Goal: Task Accomplishment & Management: Use online tool/utility

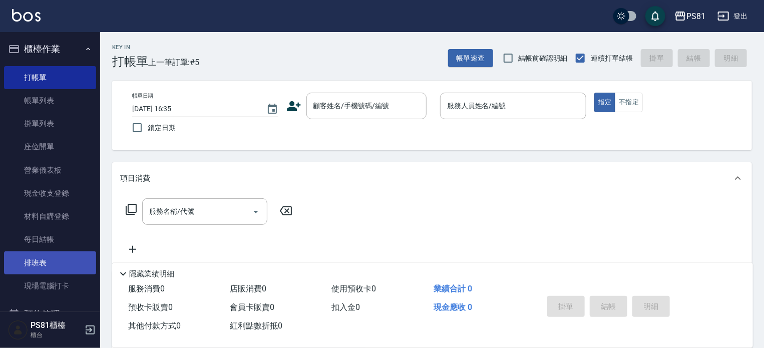
click at [57, 258] on link "排班表" at bounding box center [50, 262] width 92 height 23
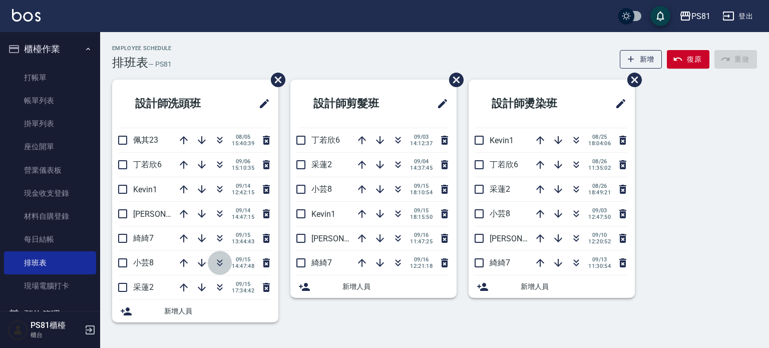
click at [221, 261] on icon "button" at bounding box center [220, 263] width 12 height 12
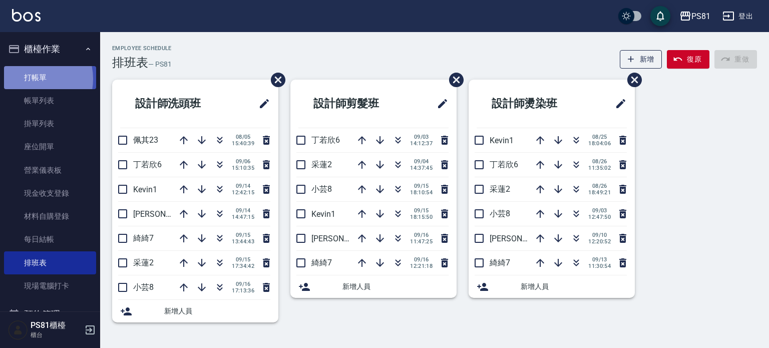
click at [30, 79] on link "打帳單" at bounding box center [50, 77] width 92 height 23
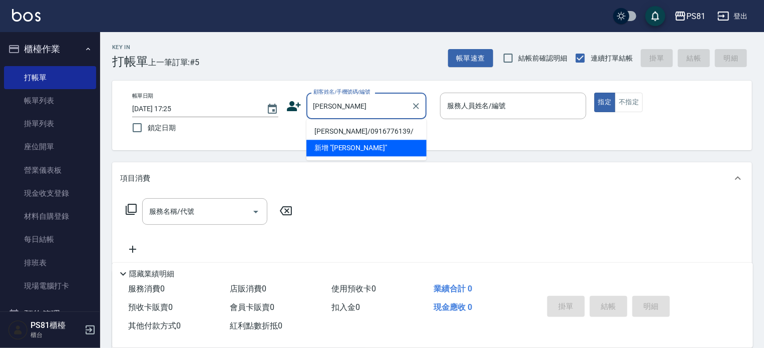
click at [355, 133] on li "[PERSON_NAME]/0916776139/" at bounding box center [367, 131] width 120 height 17
type input "[PERSON_NAME]/0916776139/"
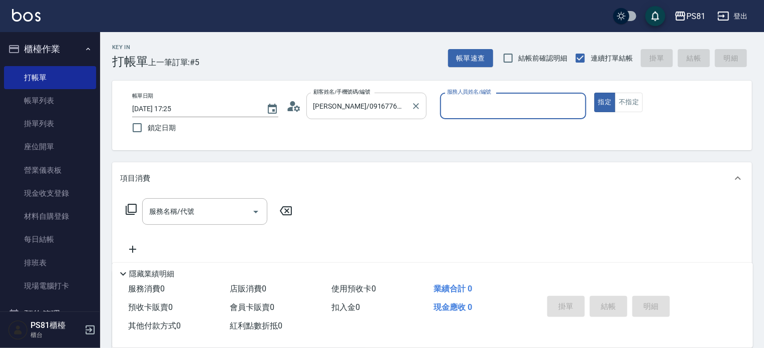
type input "綺綺-7"
click at [218, 204] on input "服務名稱/代號" at bounding box center [197, 212] width 101 height 18
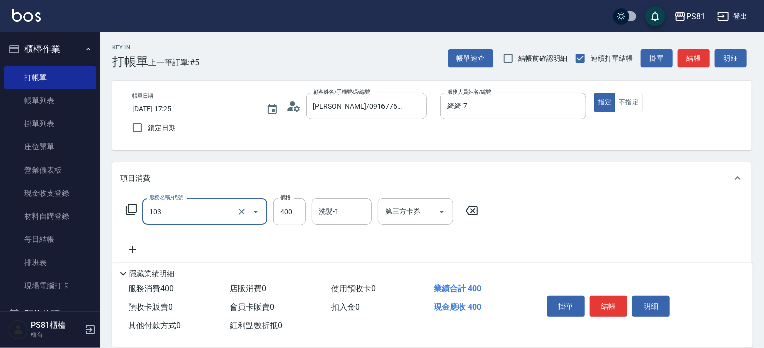
type input "4"
type input "C級洗剪400(103)"
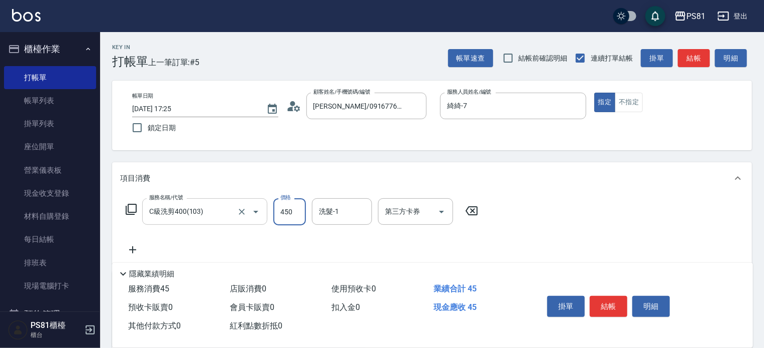
type input "450"
click at [603, 300] on button "結帳" at bounding box center [609, 306] width 38 height 21
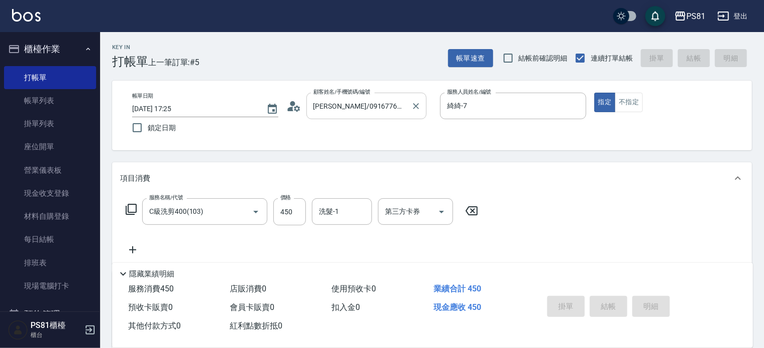
type input "[DATE] 17:26"
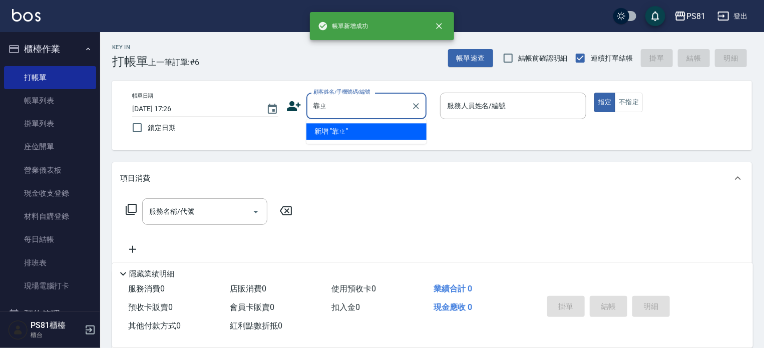
type input "靠"
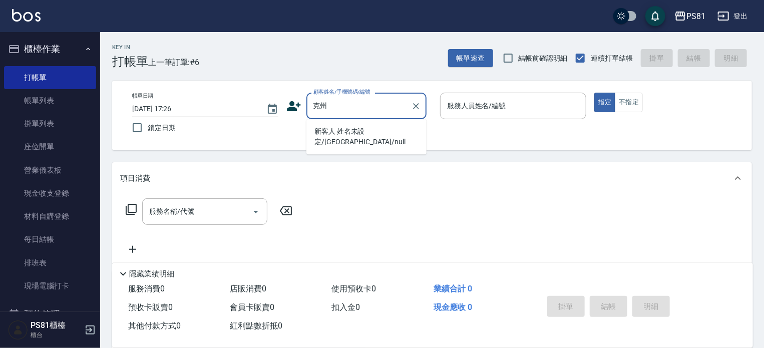
click at [373, 132] on li "新客人 姓名未設定/[GEOGRAPHIC_DATA]/null" at bounding box center [367, 136] width 120 height 27
type input "新客人 姓名未設定/[GEOGRAPHIC_DATA]/null"
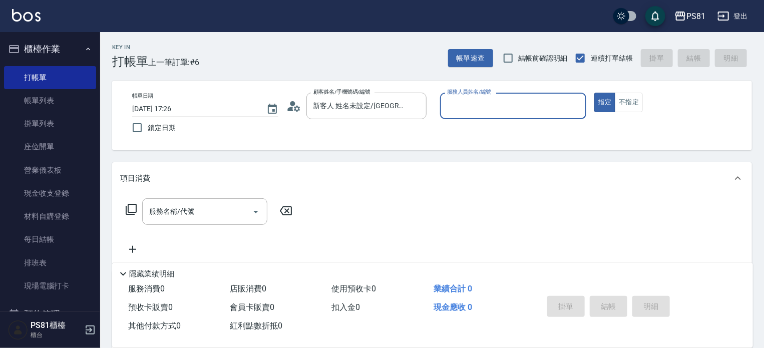
click at [451, 112] on input "服務人員姓名/編號" at bounding box center [513, 106] width 137 height 18
type input "綺綺-7"
type button "true"
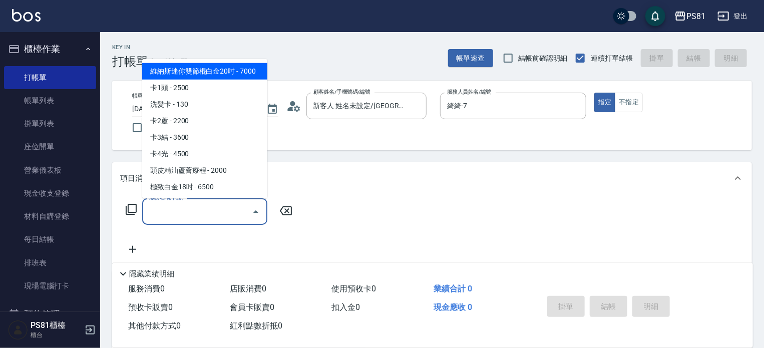
click at [192, 212] on input "服務名稱/代號" at bounding box center [197, 212] width 101 height 18
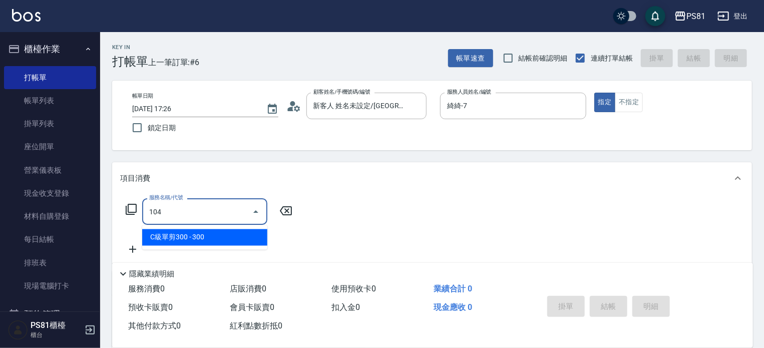
type input "C級單剪300(104)"
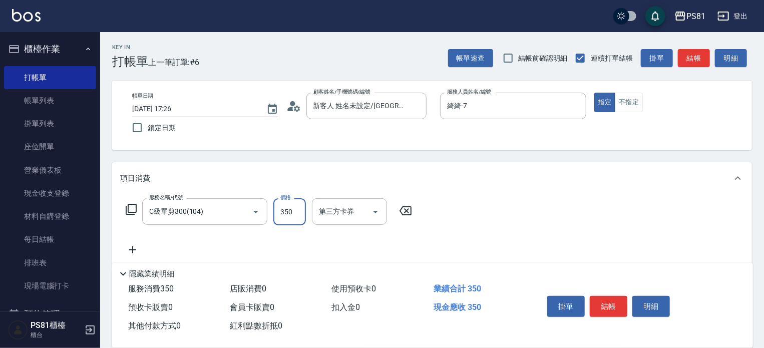
type input "350"
click at [629, 311] on div "掛單 結帳 明細" at bounding box center [609, 308] width 131 height 32
click at [625, 313] on button "結帳" at bounding box center [609, 306] width 38 height 21
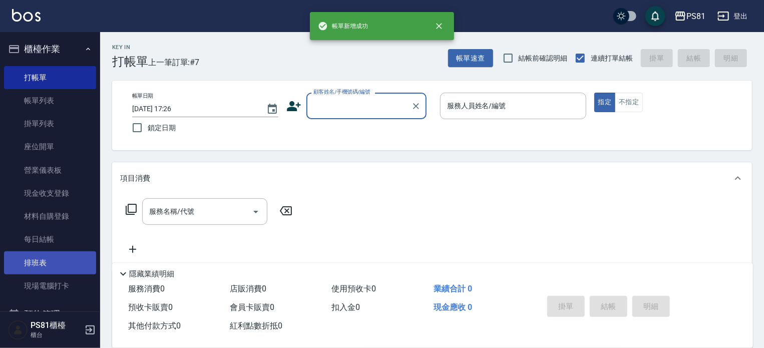
scroll to position [156, 0]
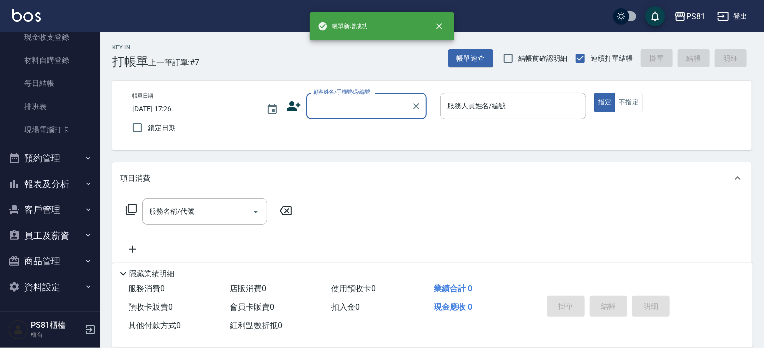
click at [46, 176] on button "報表及分析" at bounding box center [50, 184] width 92 height 26
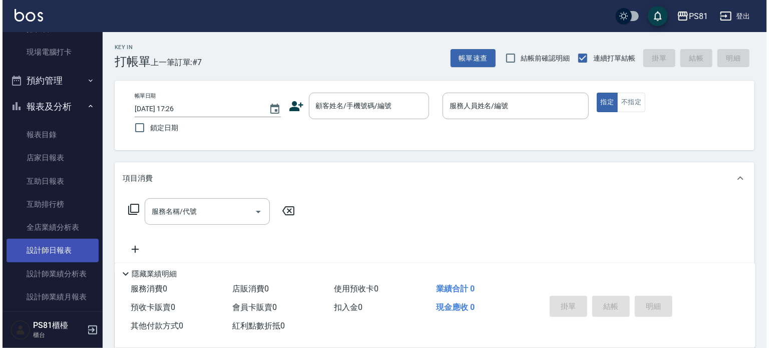
scroll to position [256, 0]
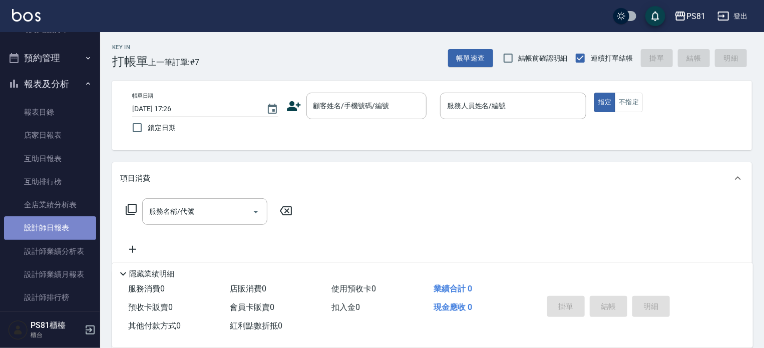
click at [72, 230] on link "設計師日報表" at bounding box center [50, 227] width 92 height 23
